Goal: Task Accomplishment & Management: Use online tool/utility

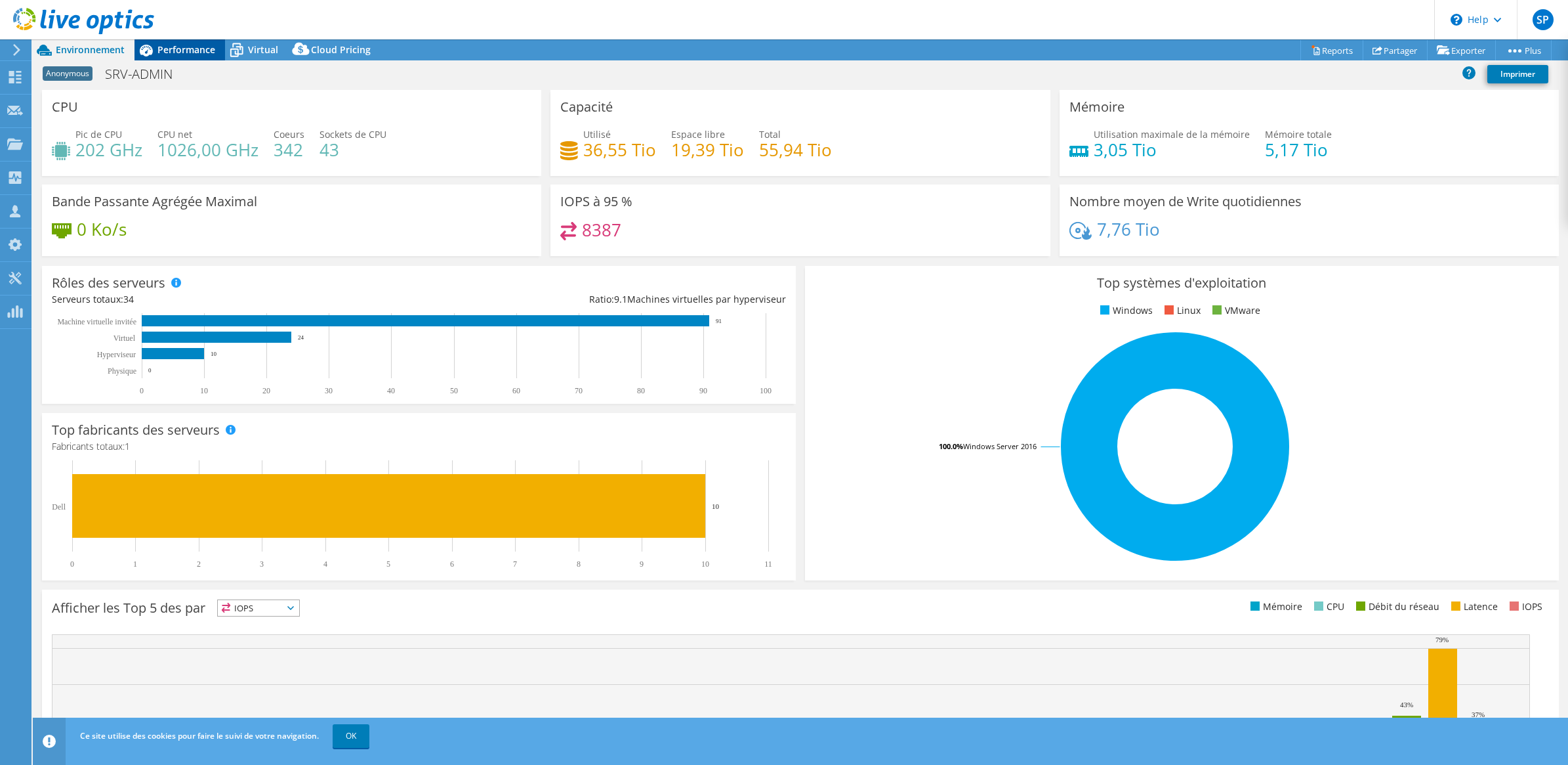
click at [182, 53] on span "Performance" at bounding box center [187, 49] width 58 height 12
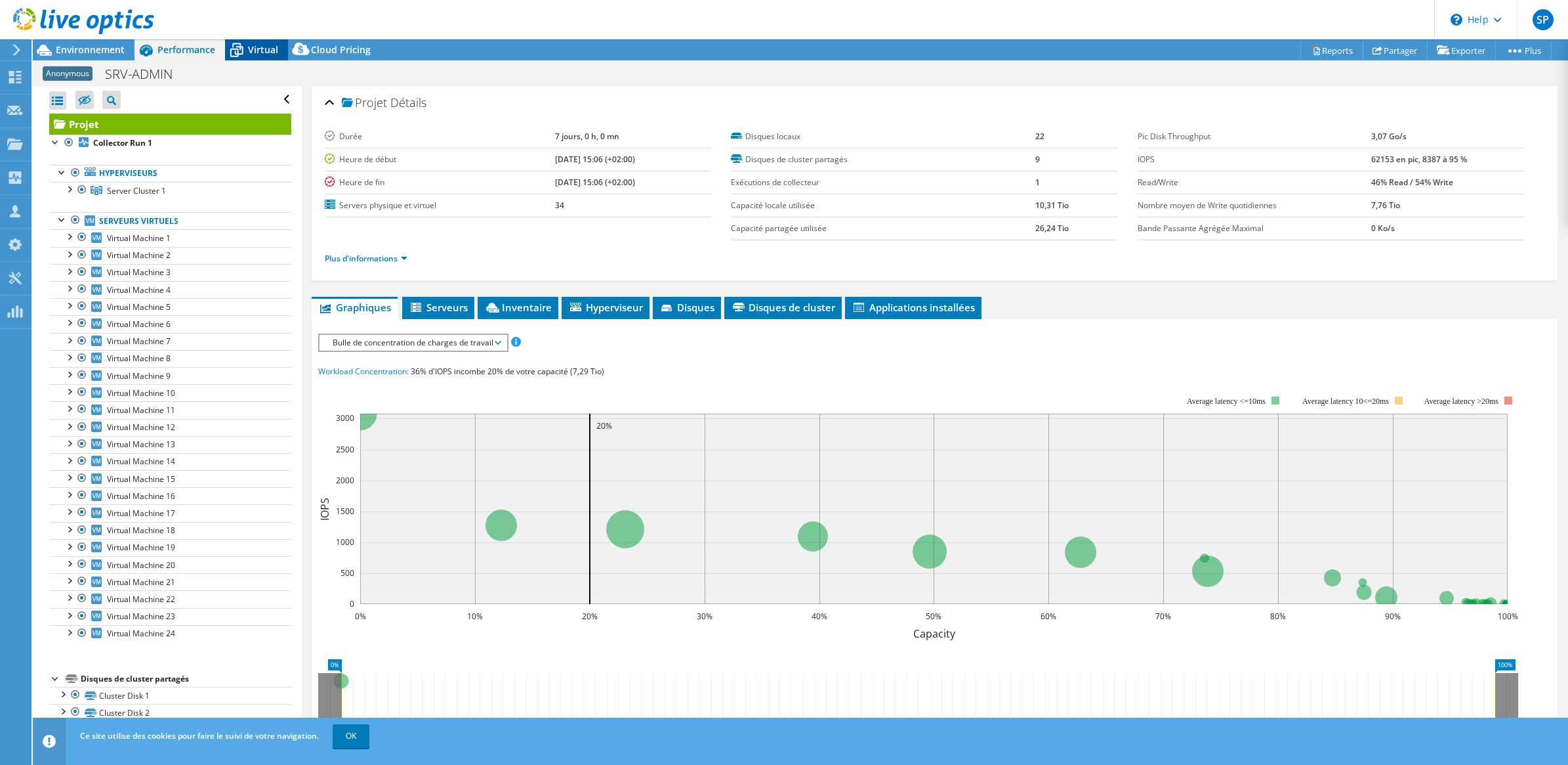
click at [244, 51] on icon at bounding box center [237, 50] width 23 height 23
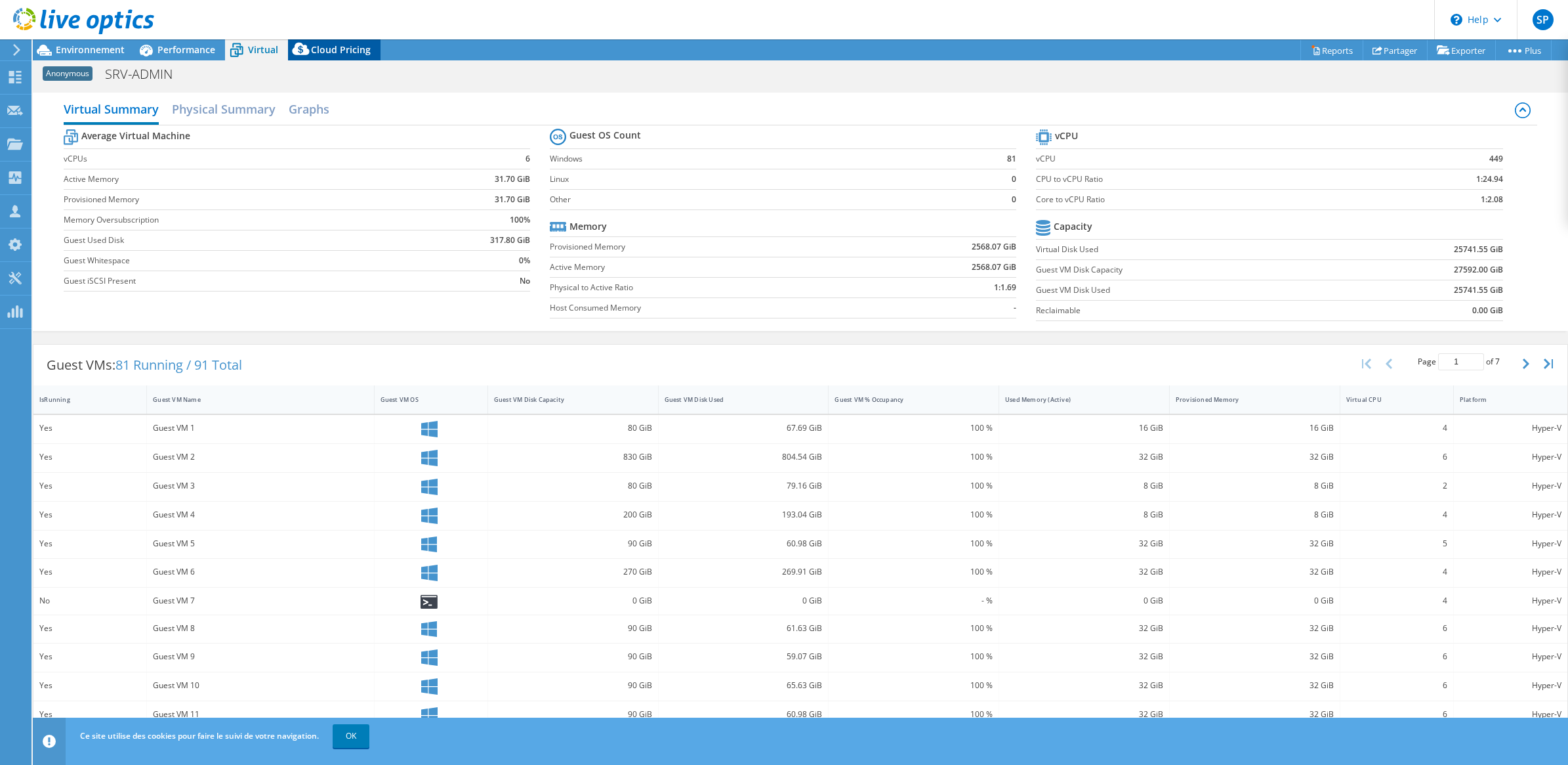
click at [355, 55] on div "Cloud Pricing" at bounding box center [333, 50] width 92 height 21
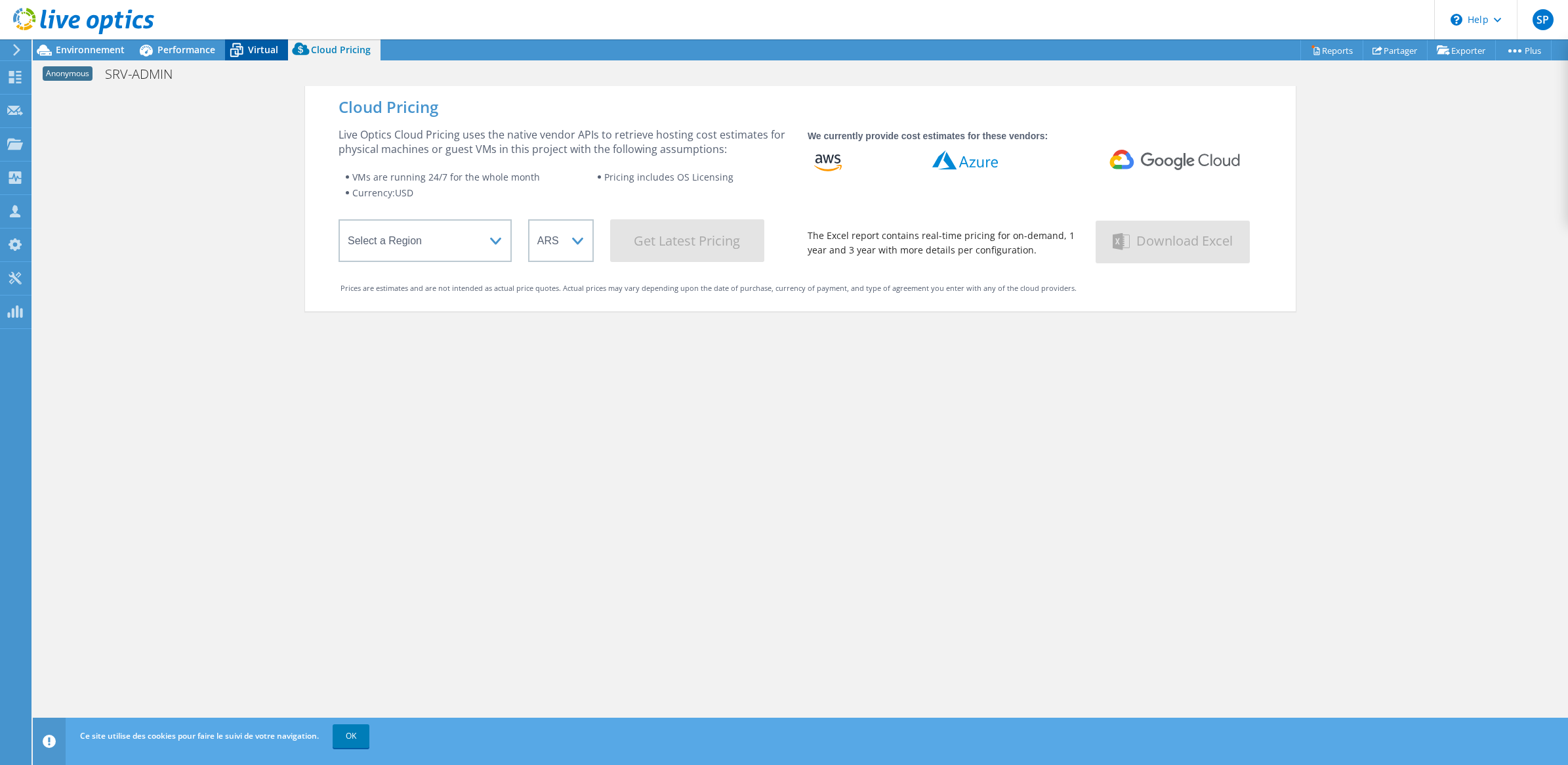
click at [256, 59] on div "Virtual" at bounding box center [257, 50] width 63 height 21
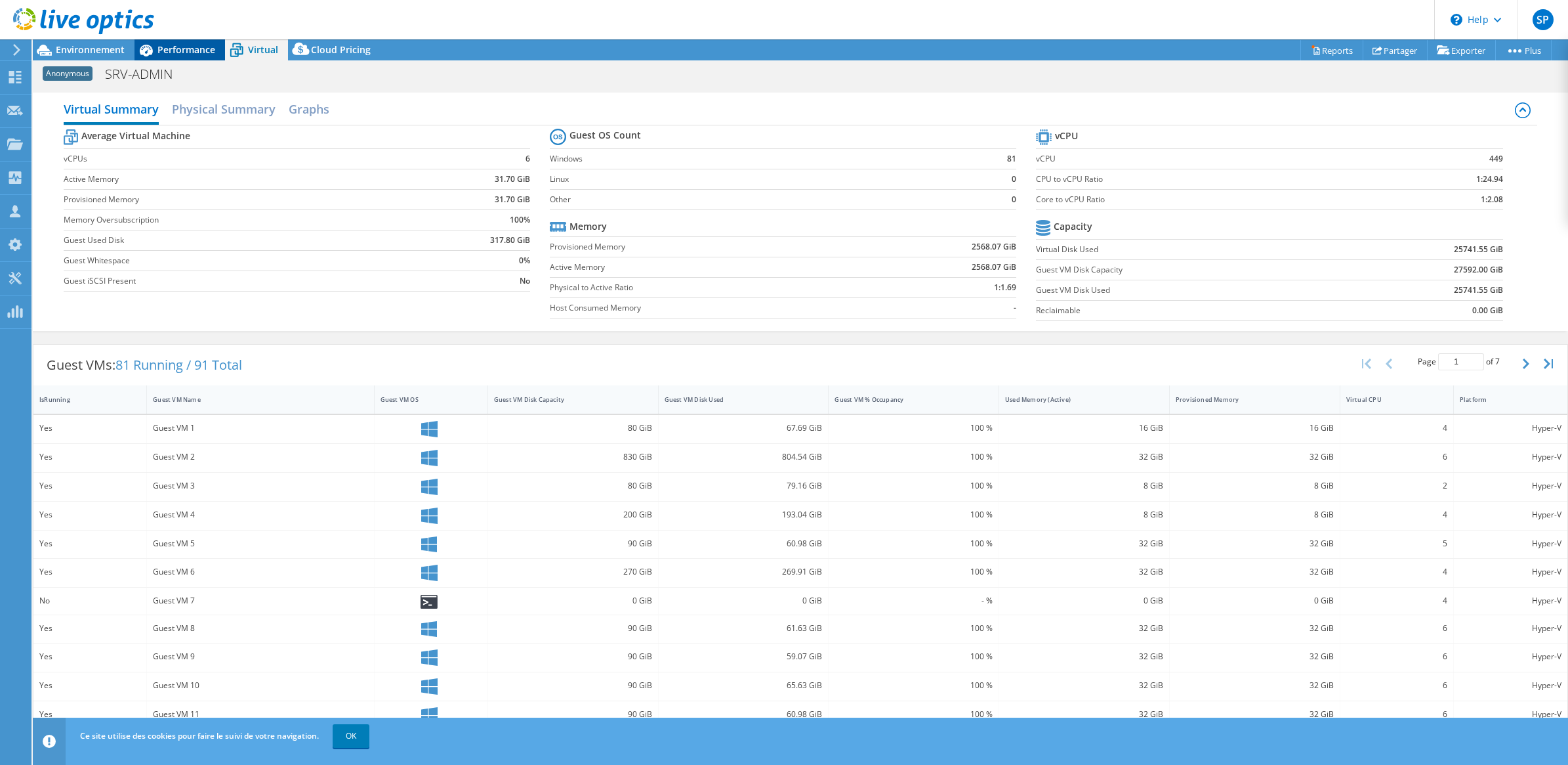
click at [194, 54] on span "Performance" at bounding box center [187, 49] width 58 height 12
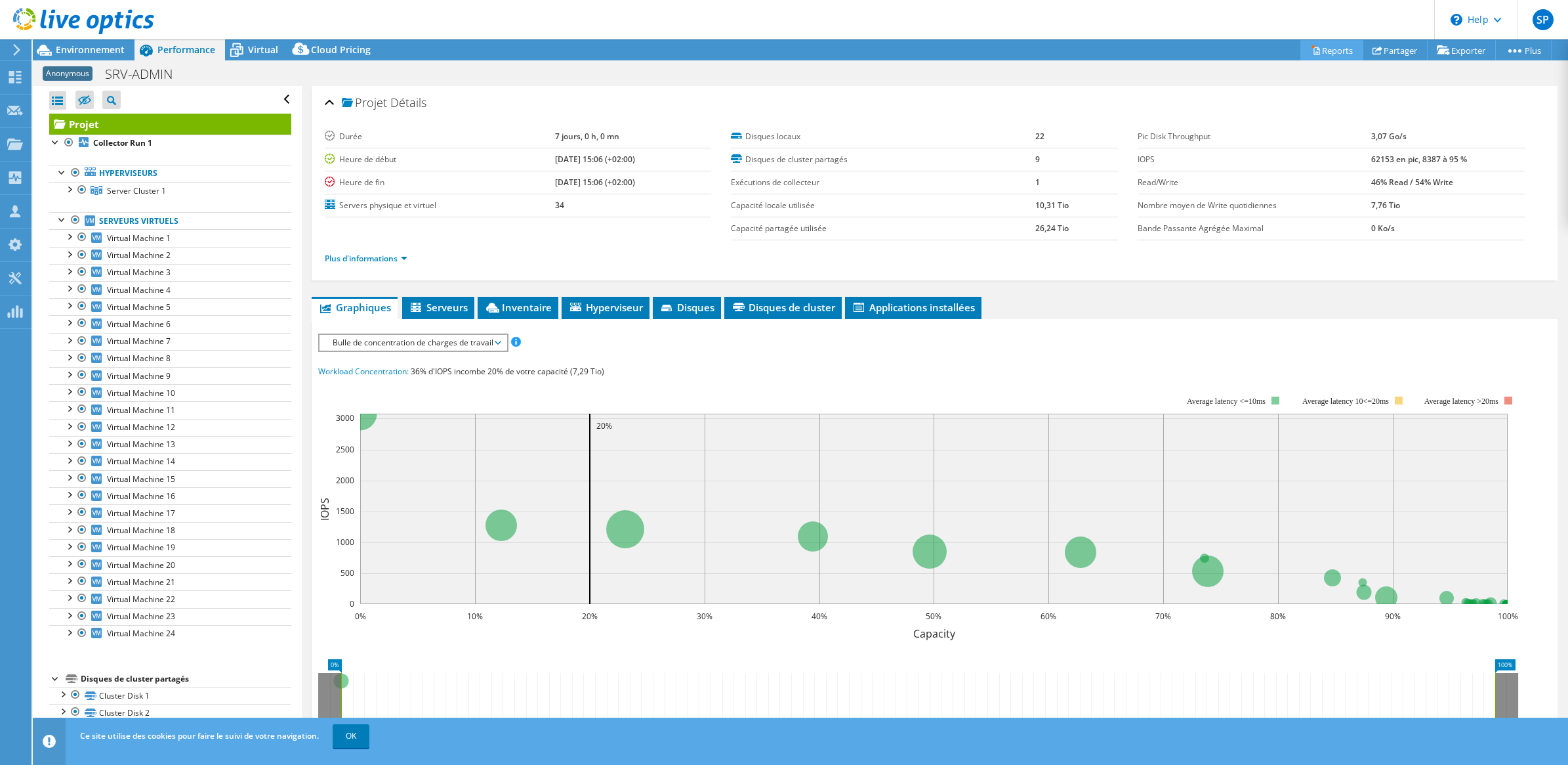
click at [1320, 49] on link "Reports" at bounding box center [1332, 49] width 63 height 20
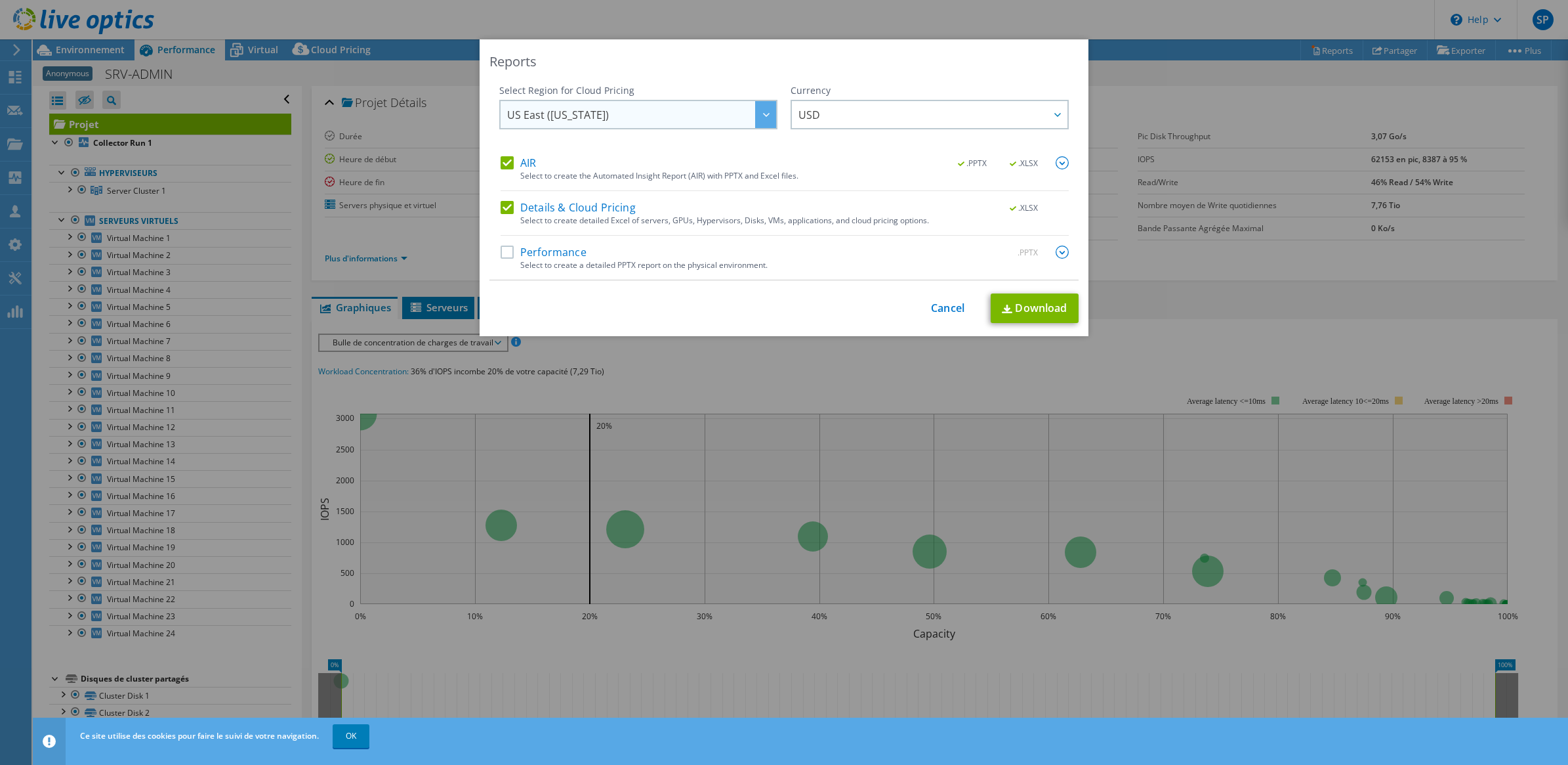
click at [651, 114] on span "US East (Virginia)" at bounding box center [641, 114] width 269 height 27
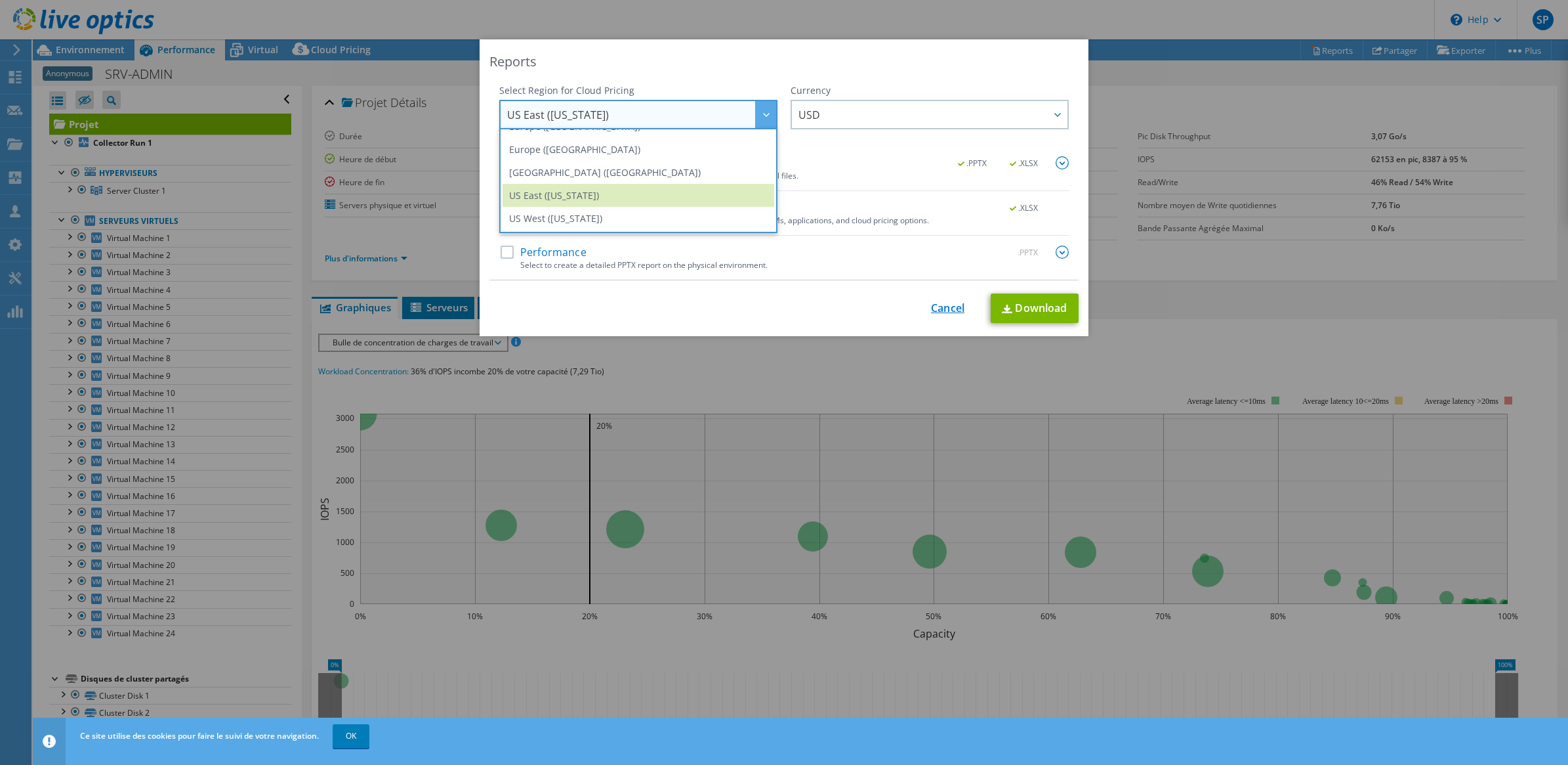
click at [937, 312] on link "Cancel" at bounding box center [948, 308] width 33 height 12
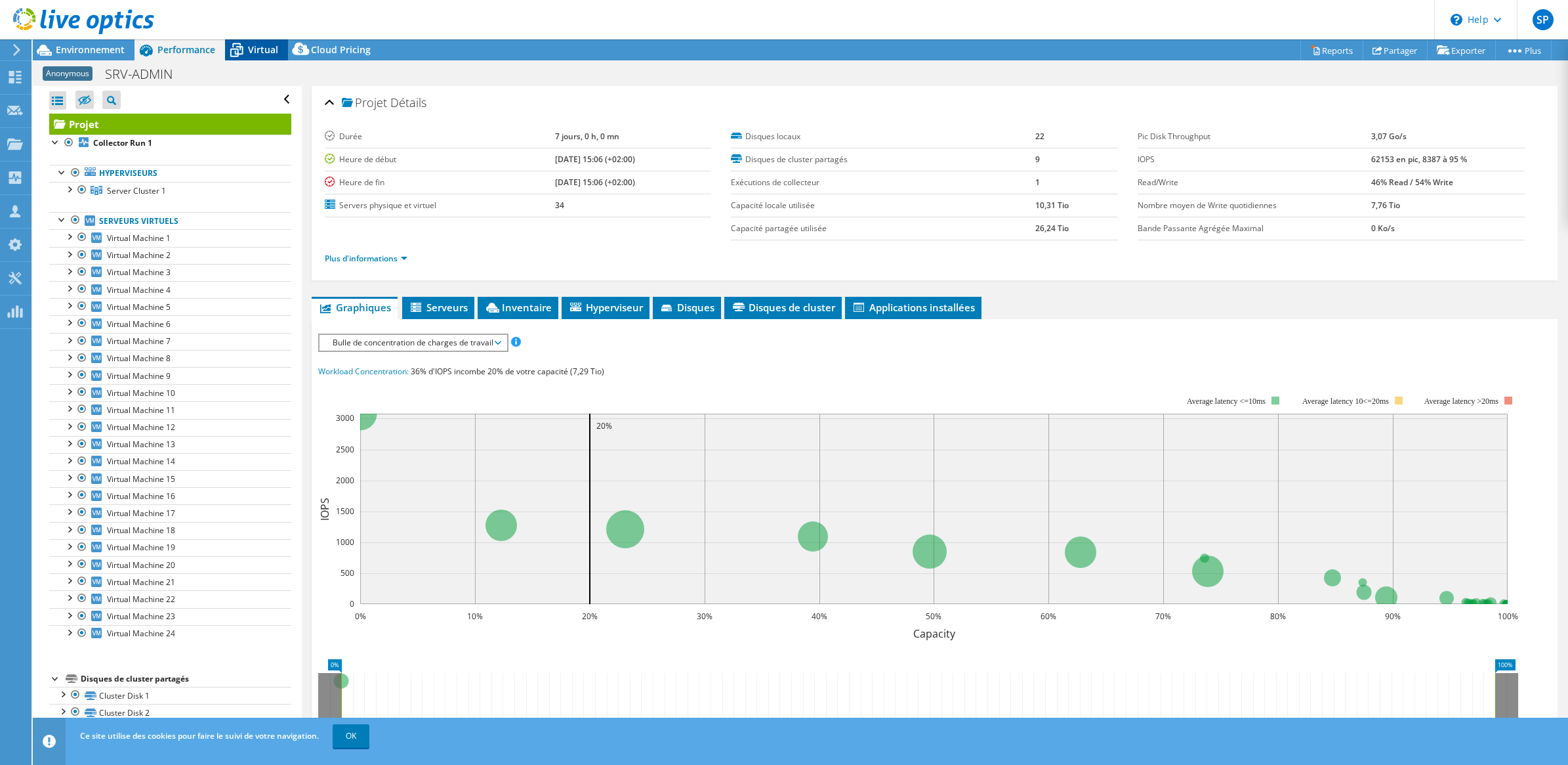
click at [264, 49] on span "Virtual" at bounding box center [263, 49] width 30 height 12
